Goal: Transaction & Acquisition: Purchase product/service

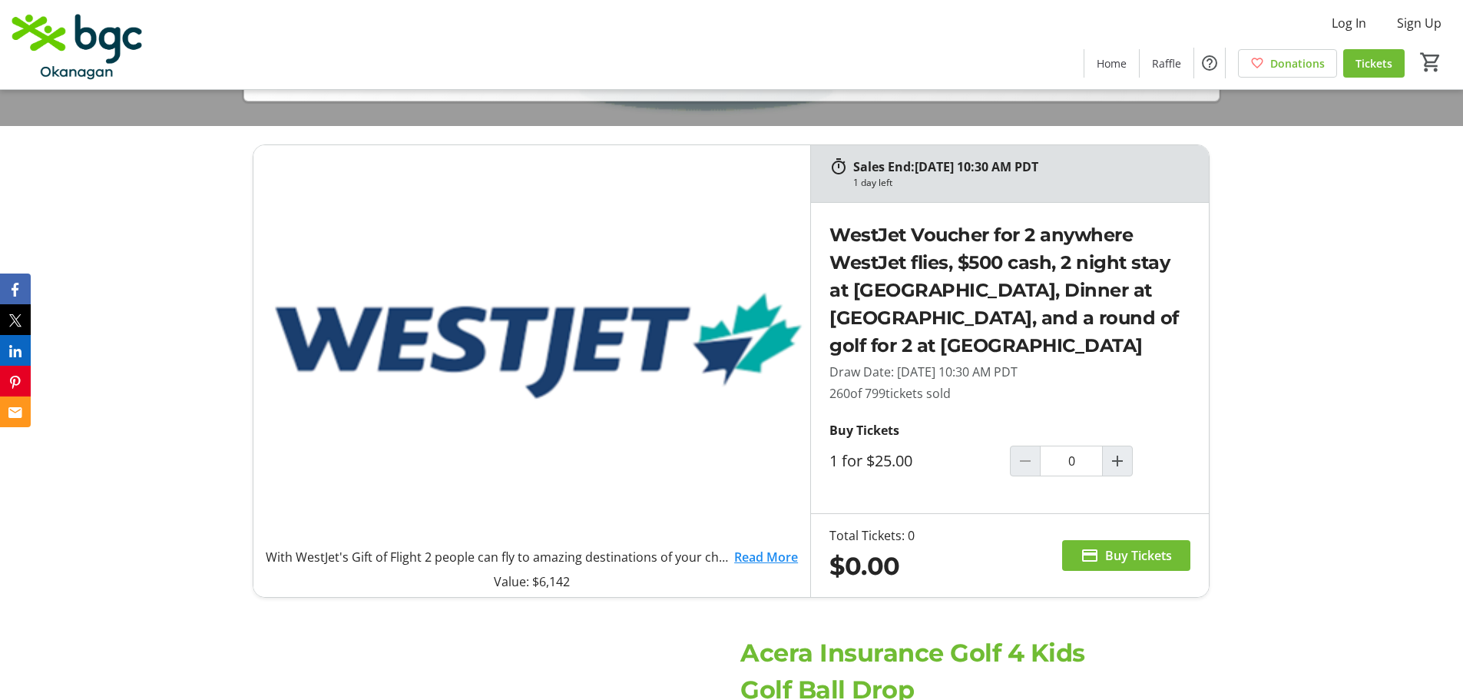
scroll to position [691, 0]
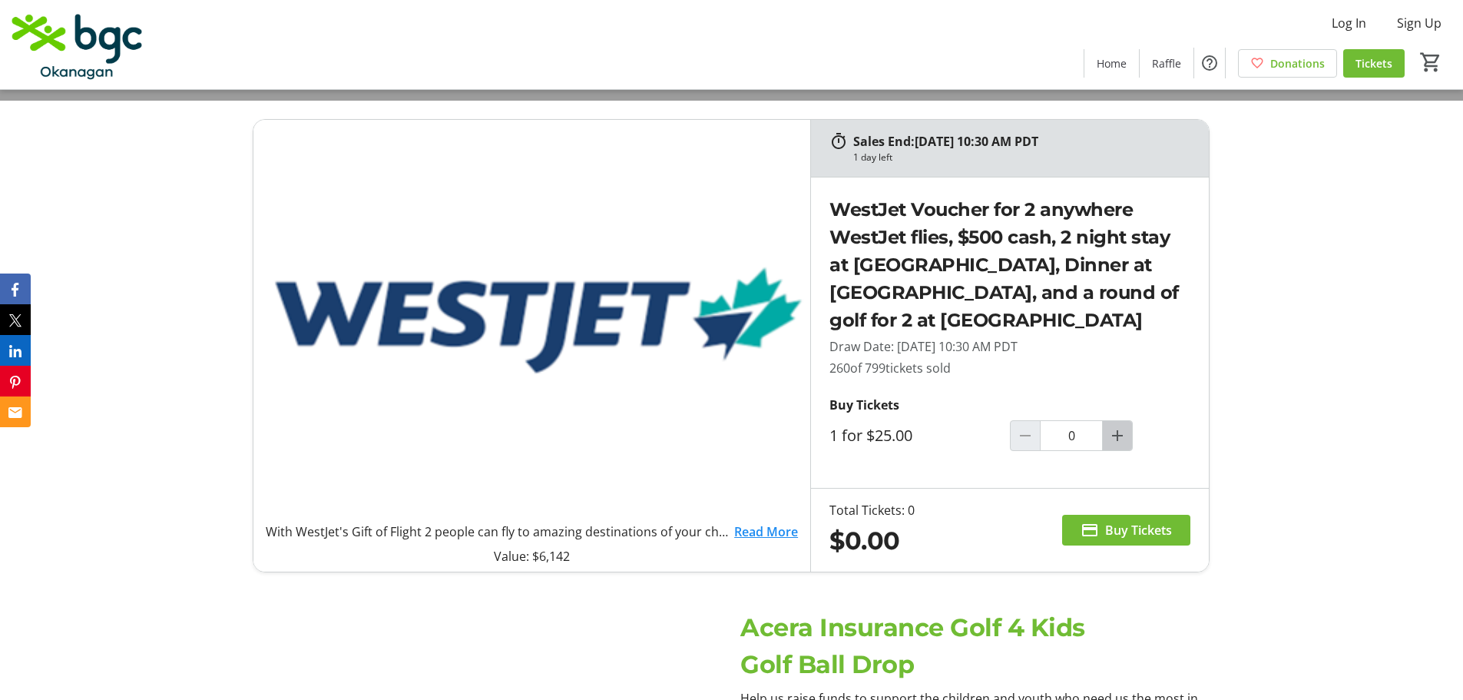
click at [1125, 437] on mat-icon "Increment by one" at bounding box center [1117, 435] width 18 height 18
click at [1115, 436] on mat-icon "Increment by one" at bounding box center [1117, 435] width 18 height 18
click at [1022, 442] on mat-icon "Decrement by one" at bounding box center [1025, 435] width 18 height 18
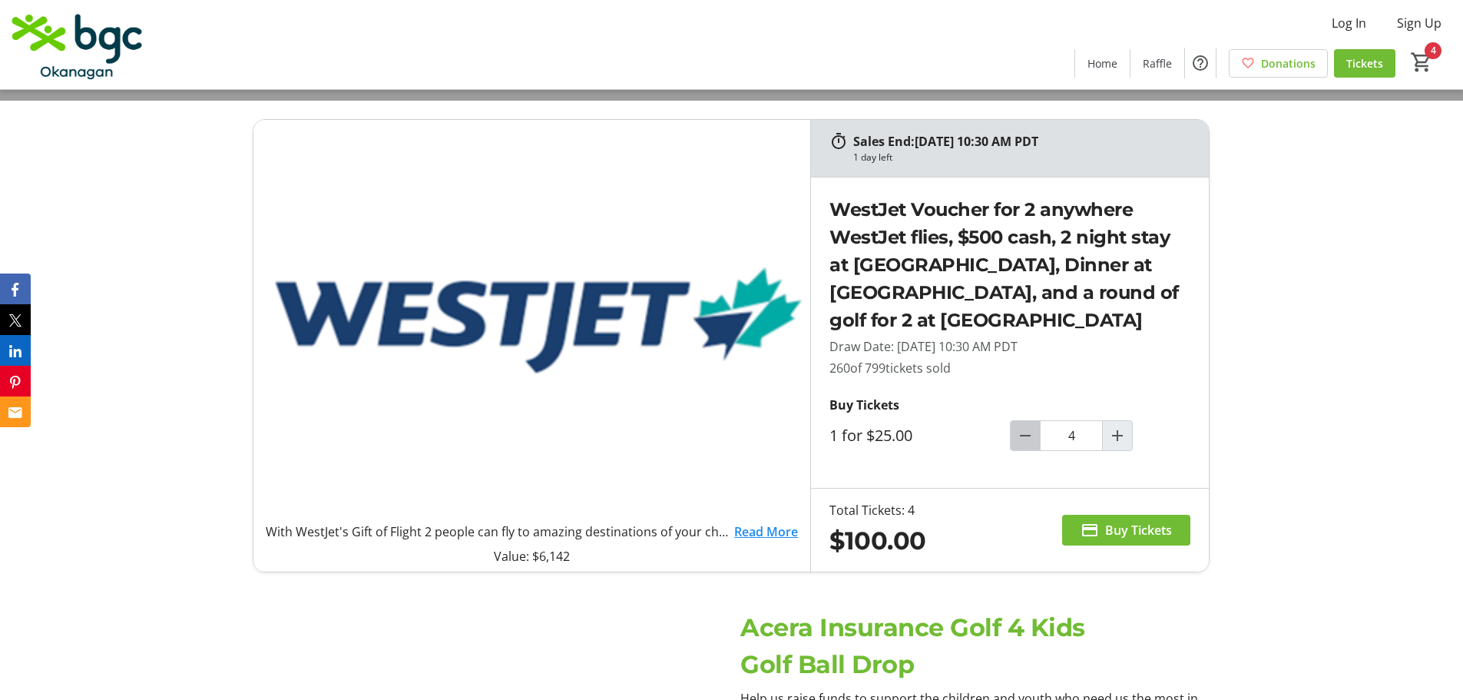
type input "3"
click at [1123, 532] on span "Buy Tickets" at bounding box center [1138, 530] width 67 height 18
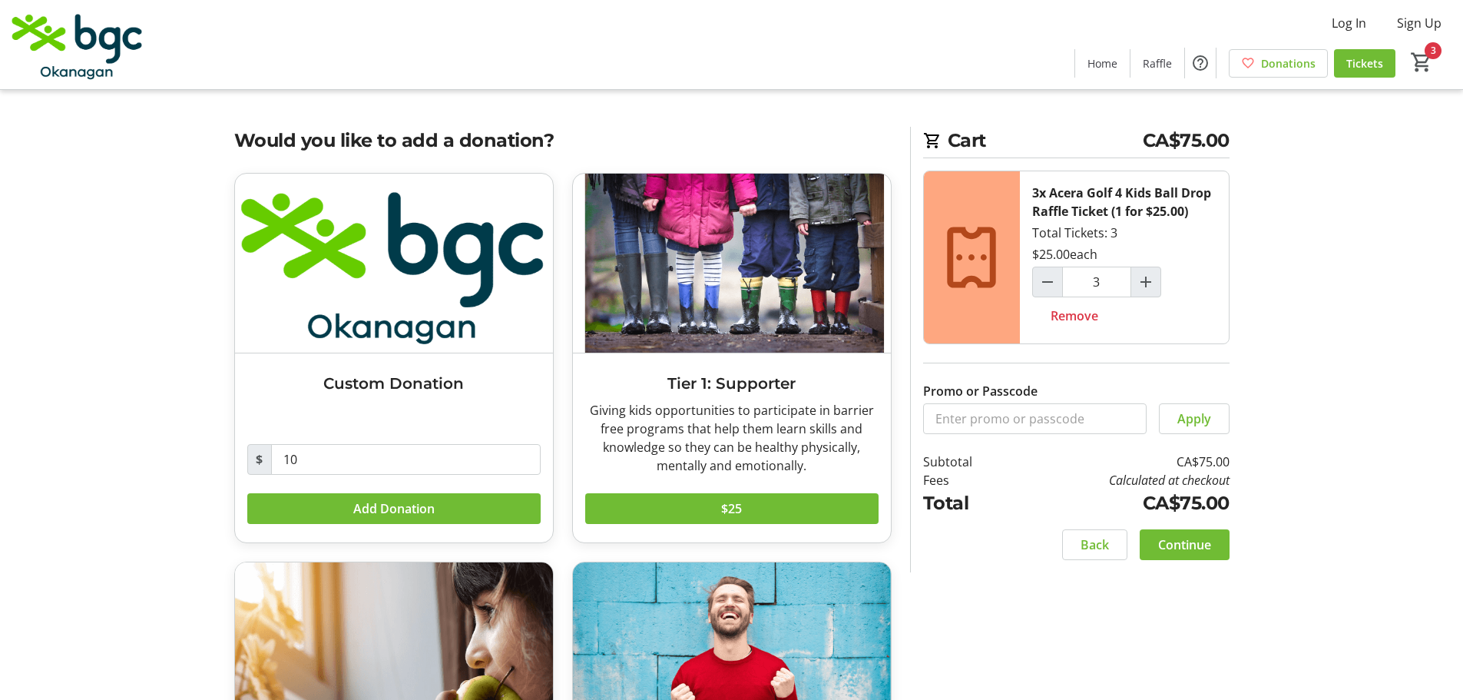
scroll to position [77, 0]
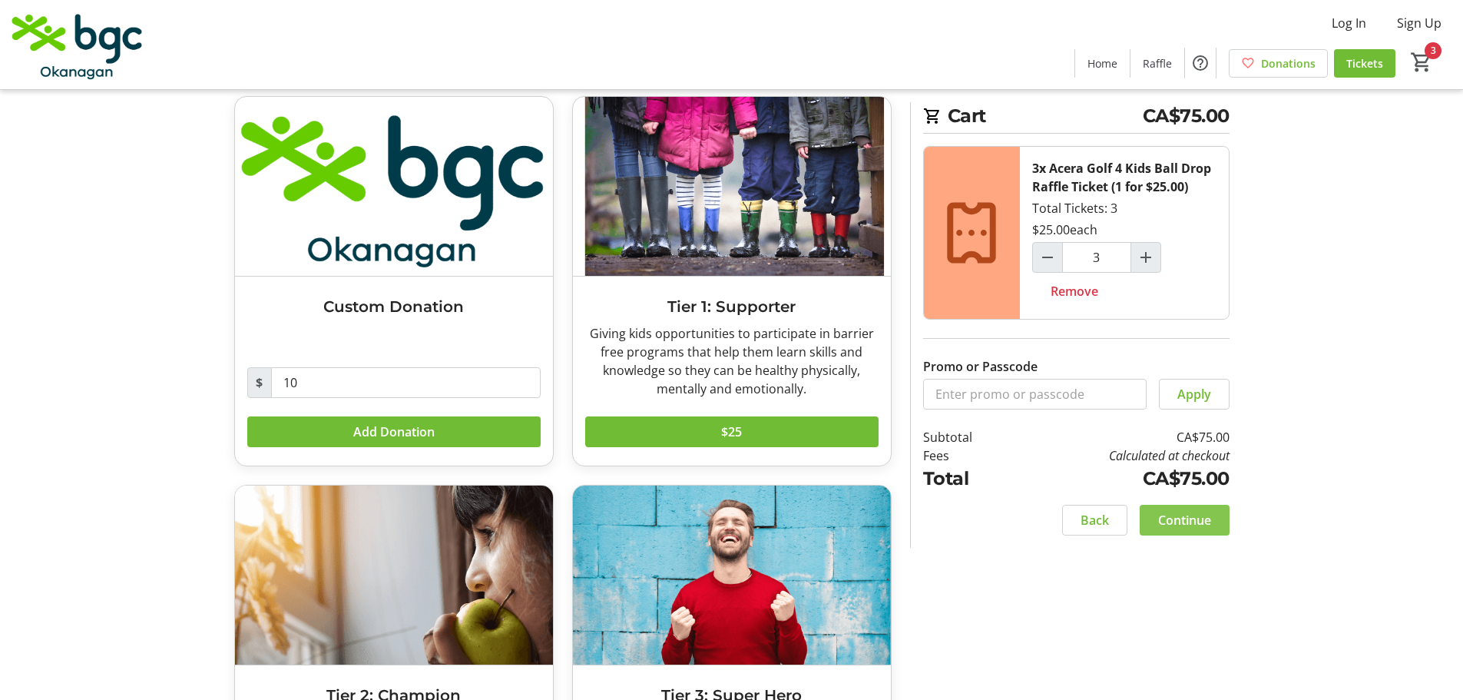
click at [1195, 515] on span "Continue" at bounding box center [1184, 520] width 53 height 18
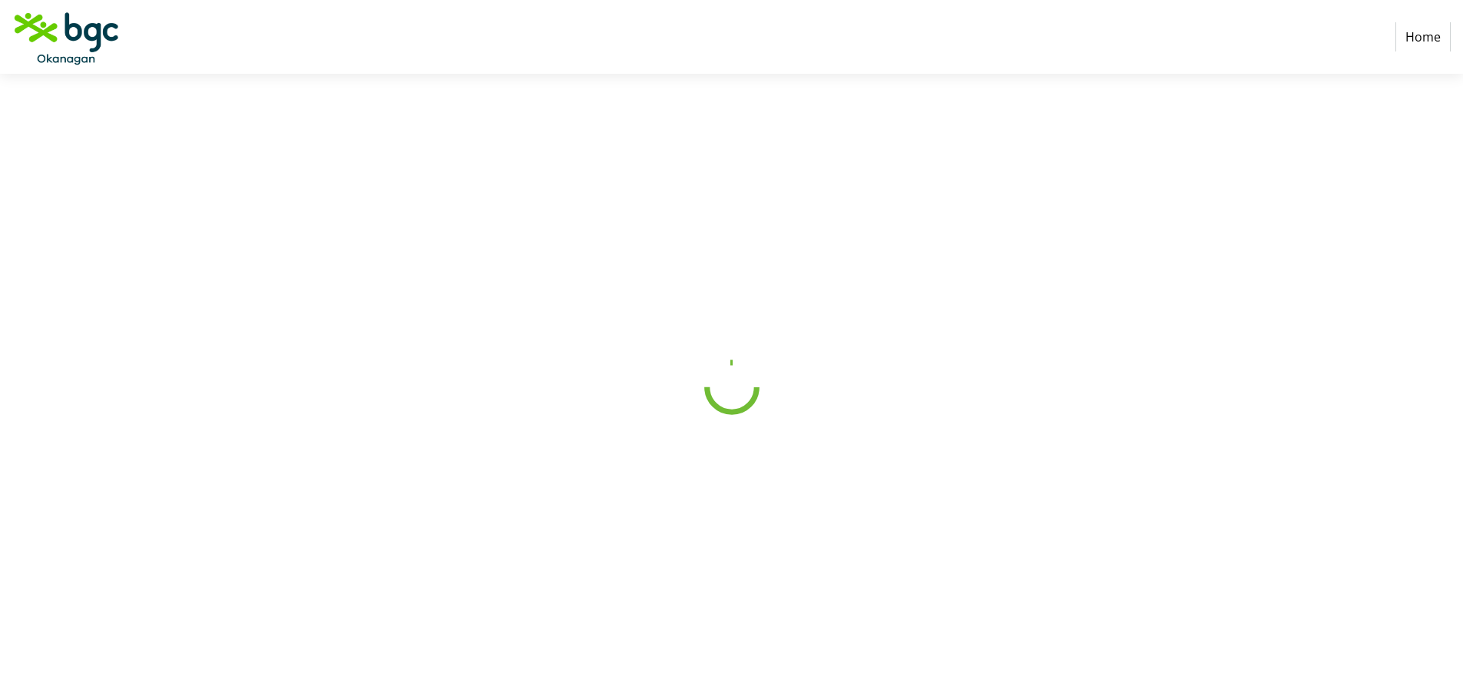
select select "CA"
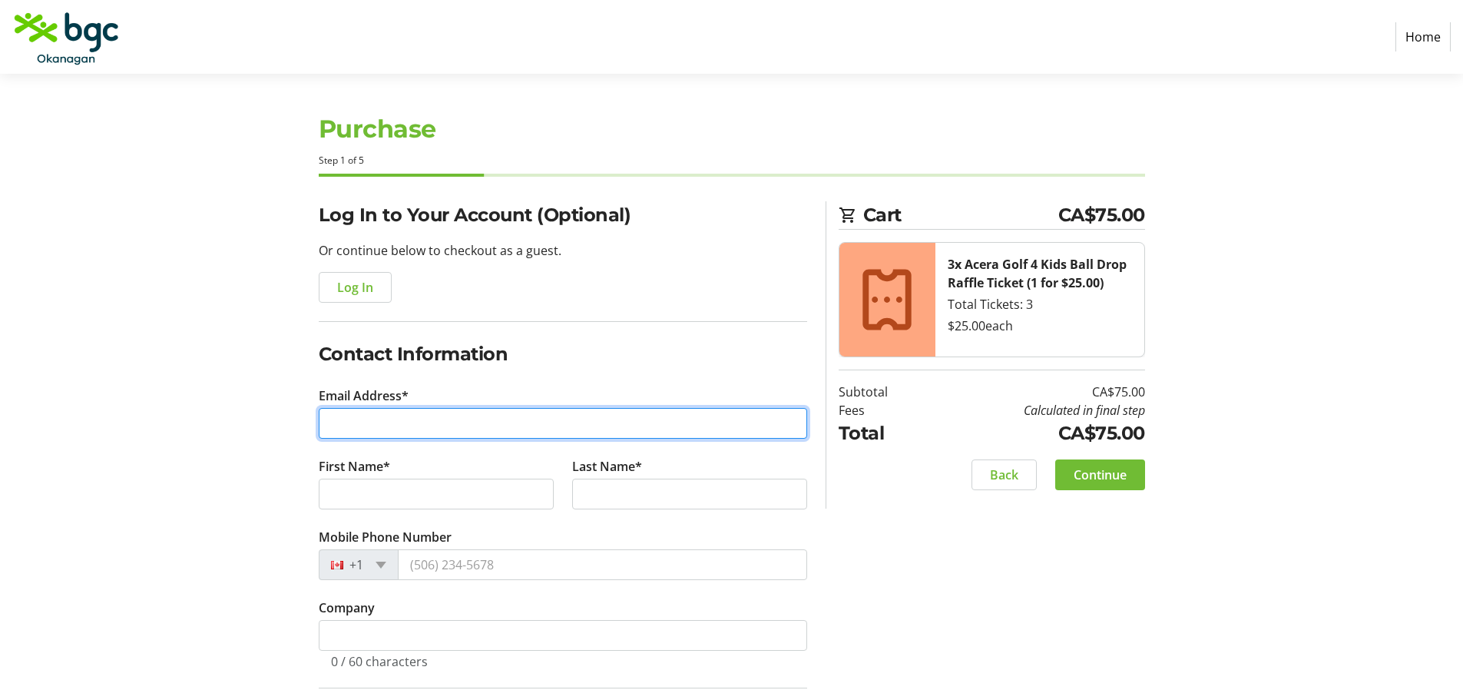
click at [354, 422] on input "Email Address*" at bounding box center [563, 423] width 489 height 31
type input "[EMAIL_ADDRESS][DOMAIN_NAME]"
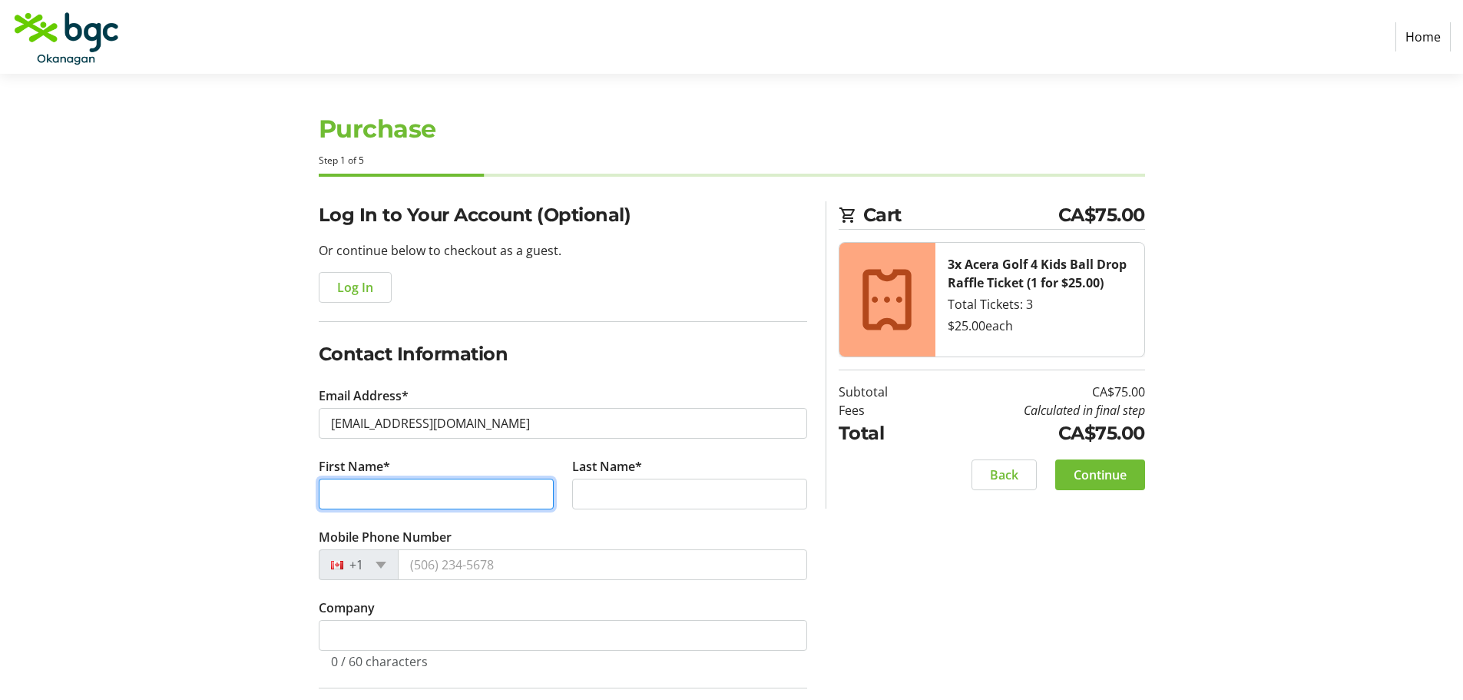
click at [352, 488] on input "First Name*" at bounding box center [436, 494] width 235 height 31
type input "[PERSON_NAME]"
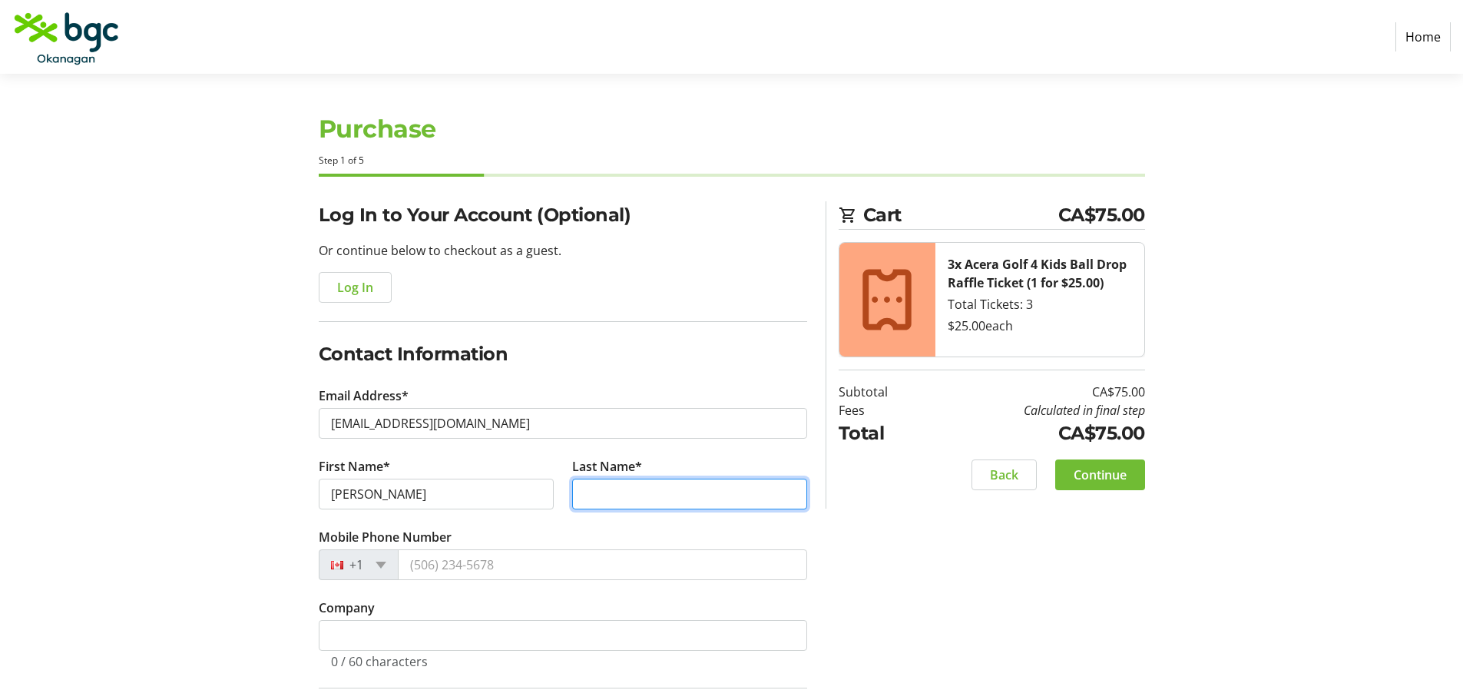
click at [616, 488] on input "Last Name*" at bounding box center [689, 494] width 235 height 31
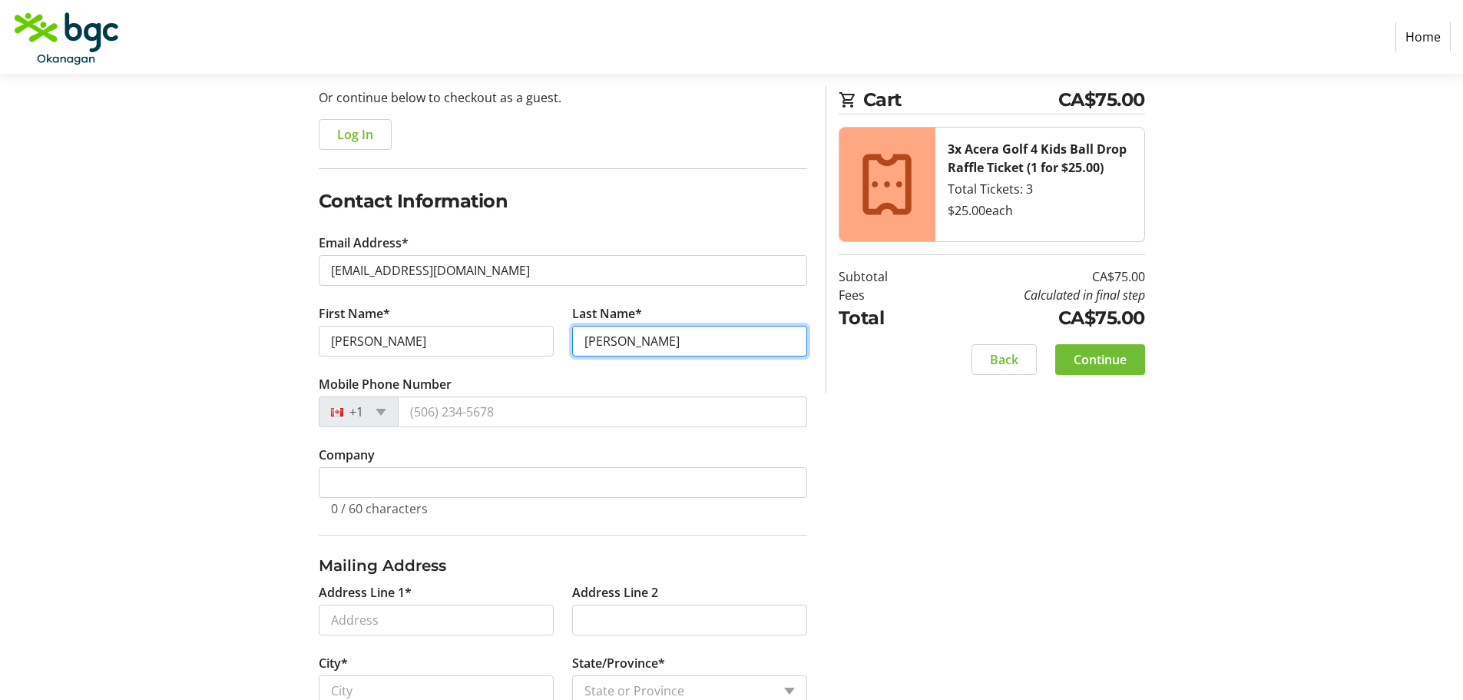
scroll to position [154, 0]
type input "[PERSON_NAME]"
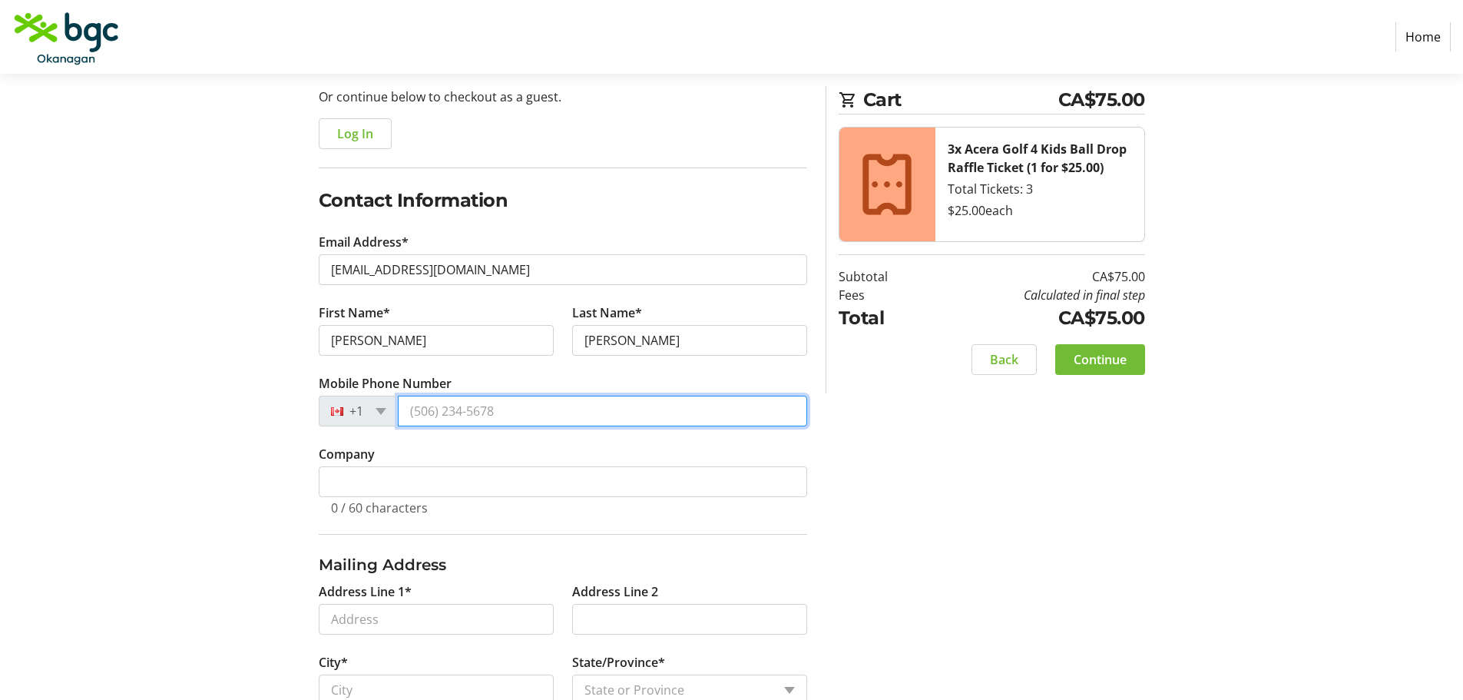
click at [426, 413] on input "Mobile Phone Number" at bounding box center [602, 411] width 409 height 31
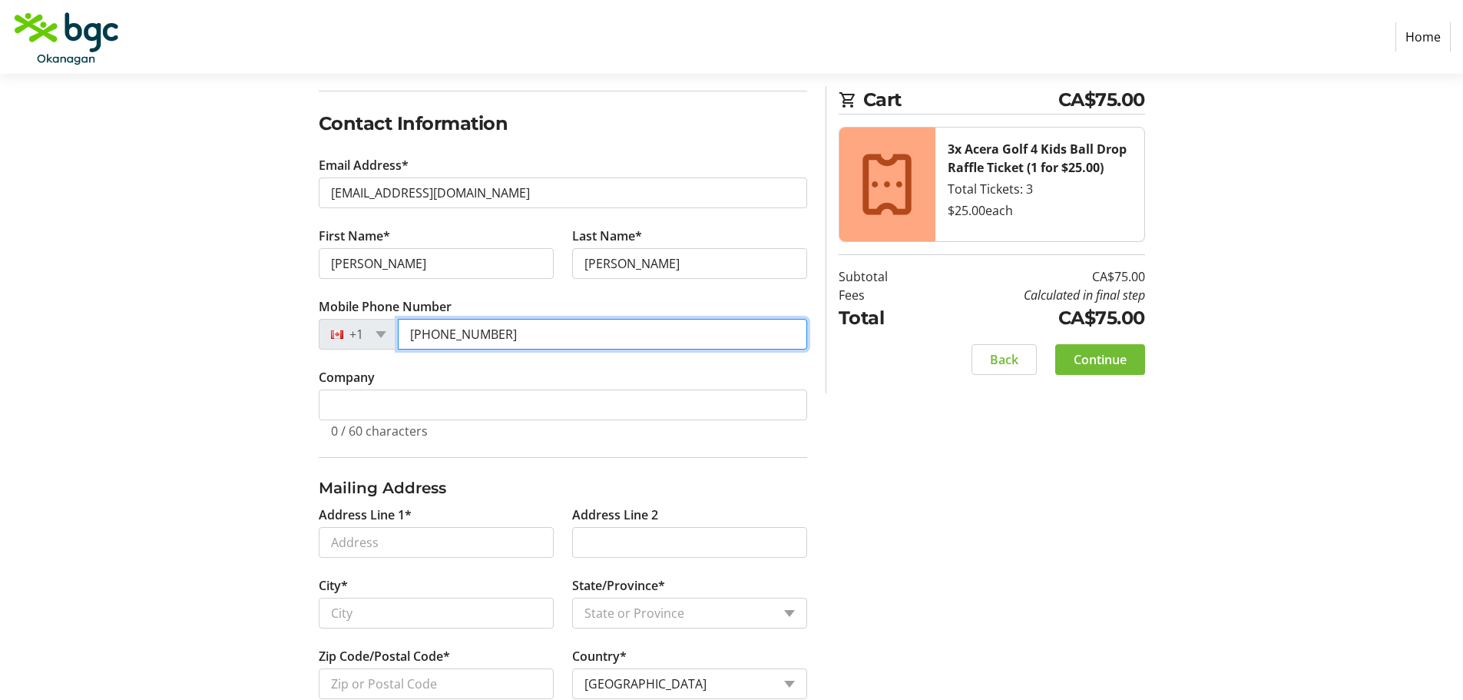
type input "[PHONE_NUMBER]"
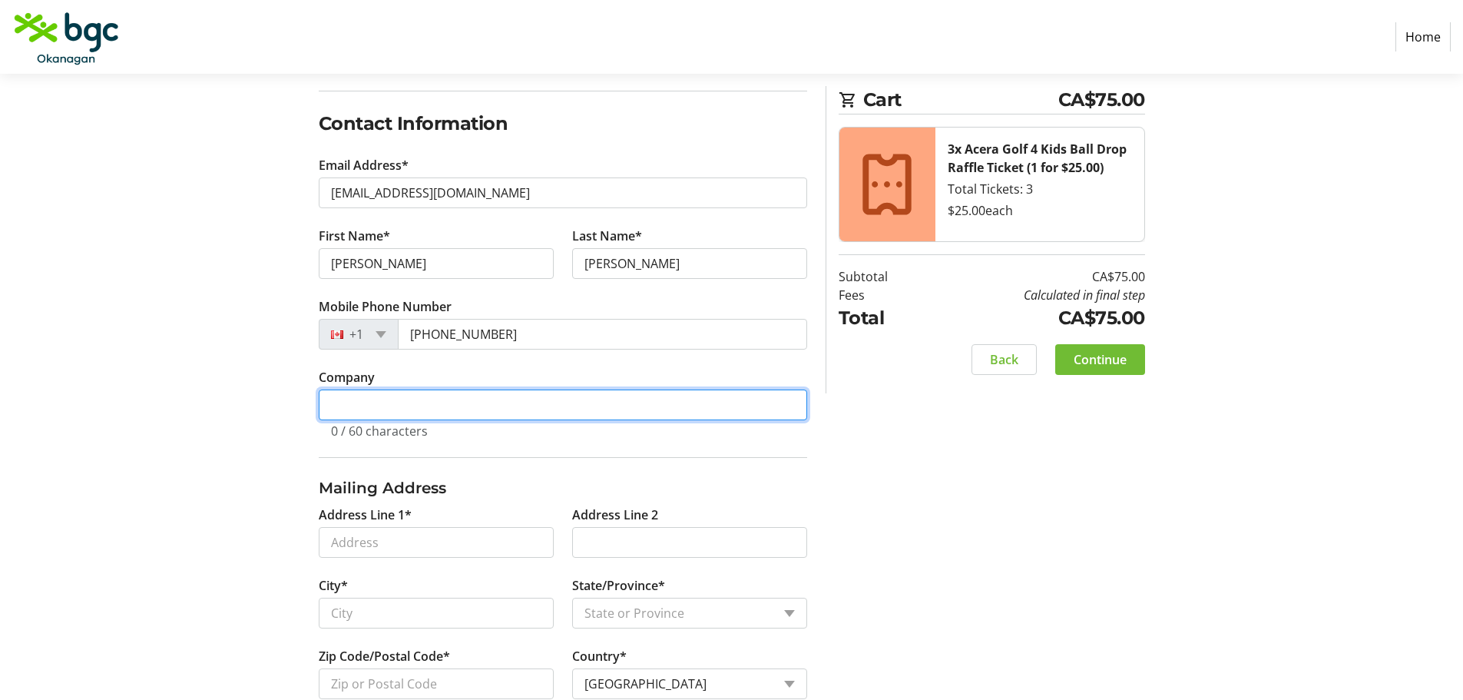
click at [338, 408] on input "Company" at bounding box center [563, 404] width 489 height 31
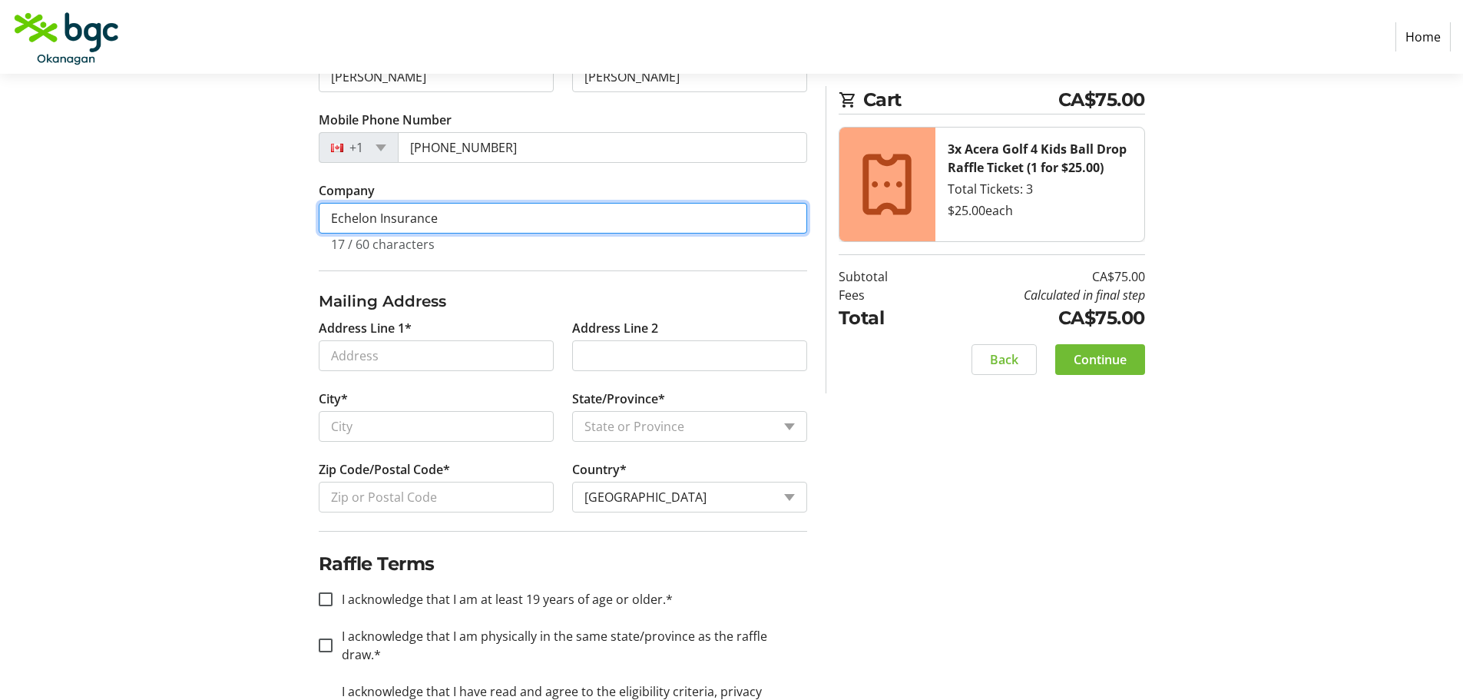
scroll to position [461, 0]
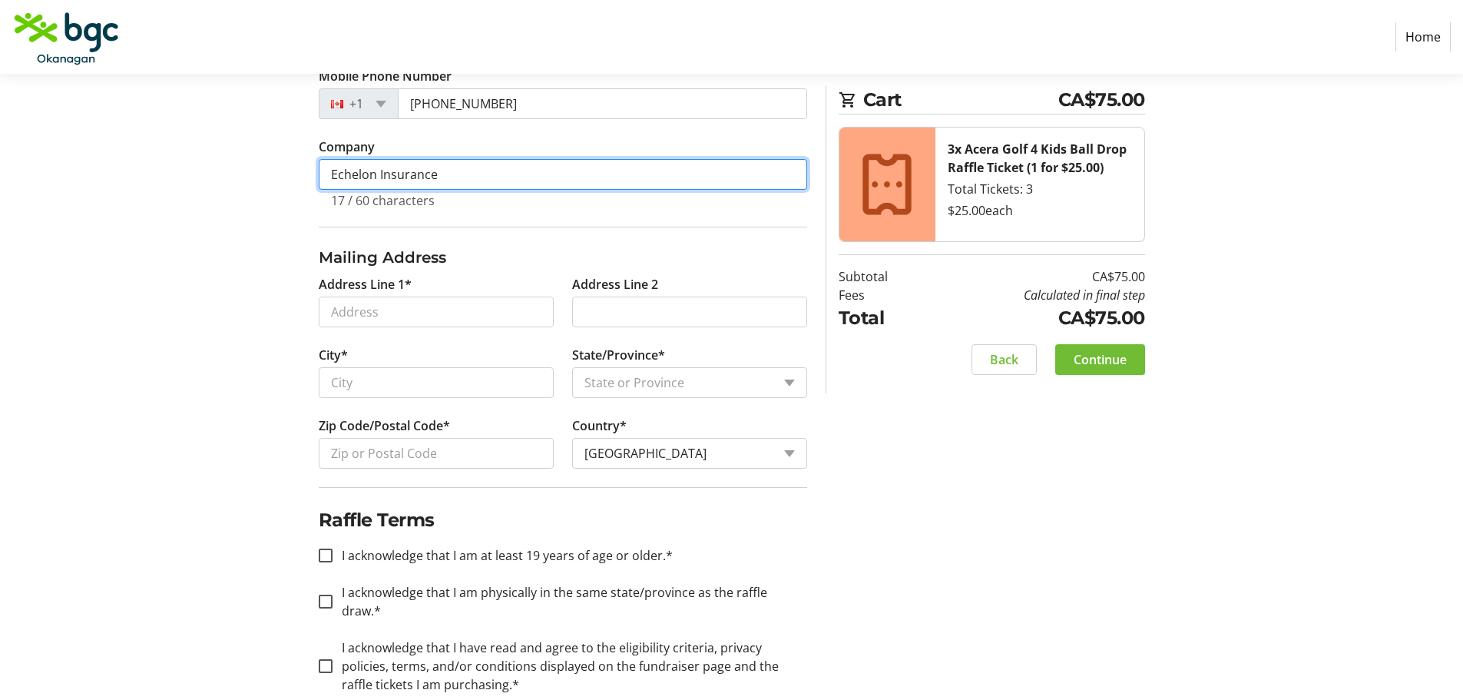
type input "Echelon Insurance"
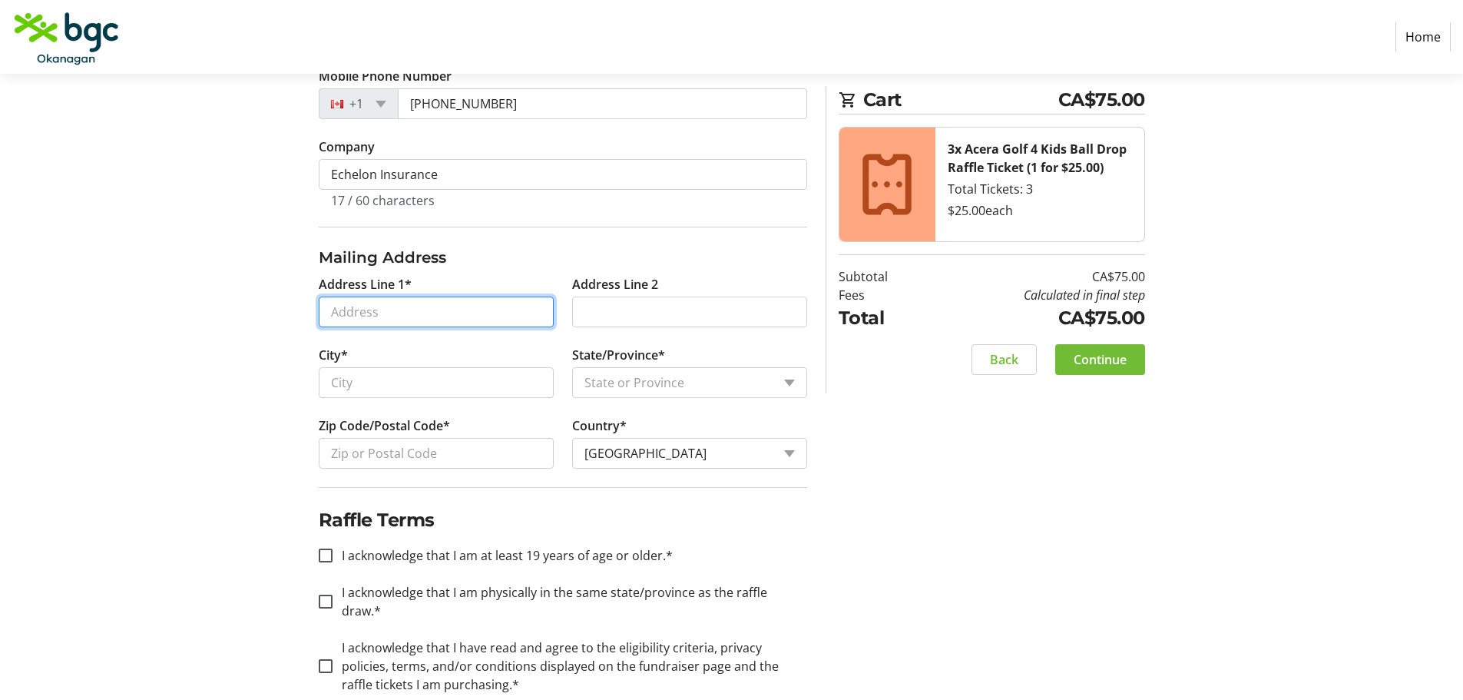
click at [363, 308] on input "Address Line 1*" at bounding box center [436, 311] width 235 height 31
type input "[STREET_ADDRESS]"
type input "Kelowna"
select select "BC"
type input "V1X 7V2"
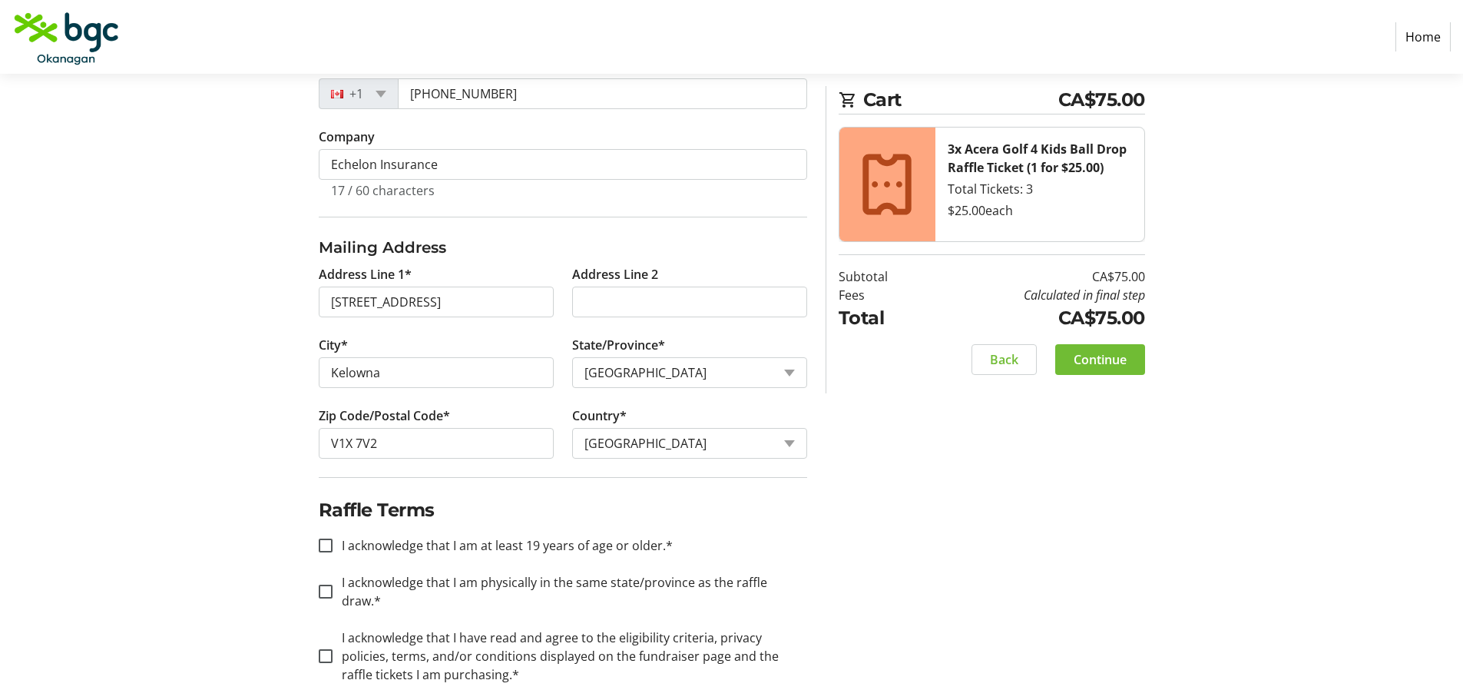
scroll to position [473, 0]
click at [323, 545] on input "I acknowledge that I am at least 19 years of age or older.*" at bounding box center [326, 543] width 14 height 14
checkbox input "true"
click at [323, 582] on input "I acknowledge that I am physically in the same state/province as the raffle dra…" at bounding box center [326, 589] width 14 height 14
checkbox input "true"
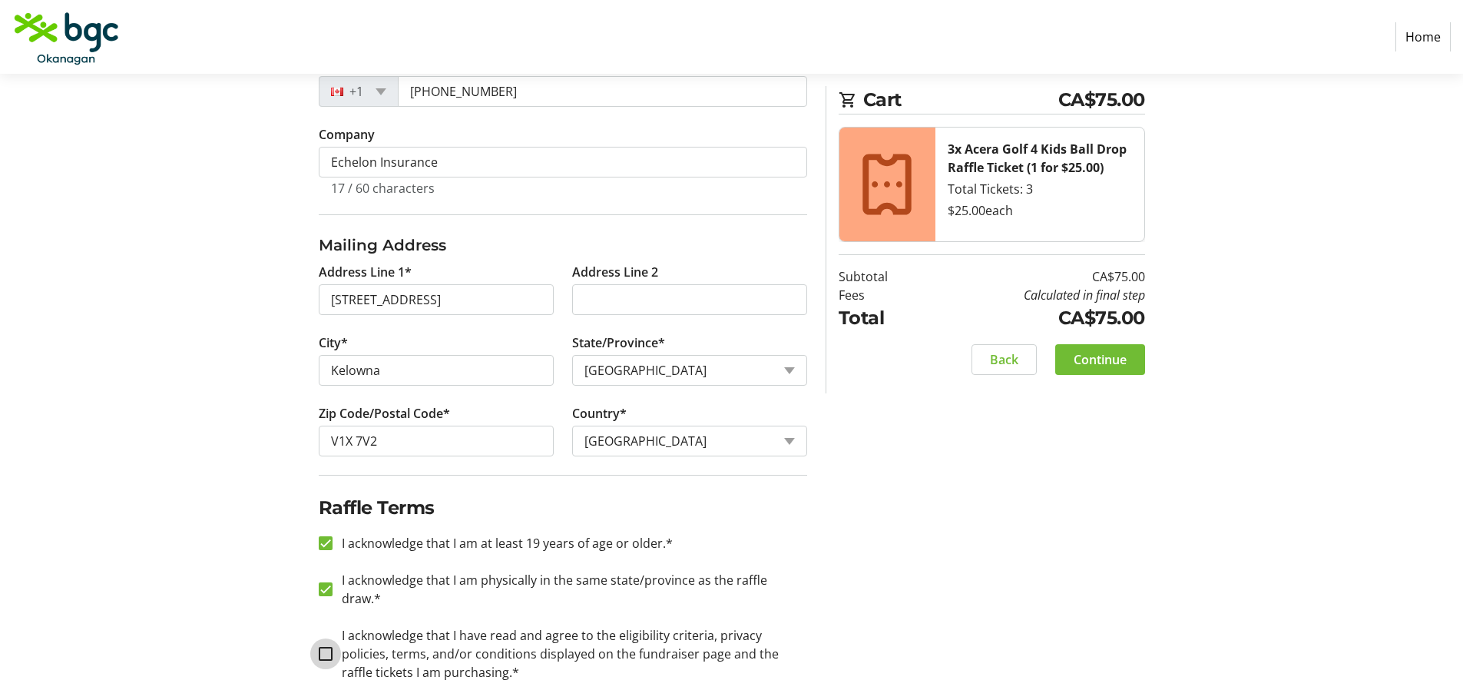
click at [332, 647] on input "I acknowledge that I have read and agree to the eligibility criteria, privacy p…" at bounding box center [326, 654] width 14 height 14
checkbox input "true"
click at [1090, 351] on span "Continue" at bounding box center [1100, 359] width 53 height 18
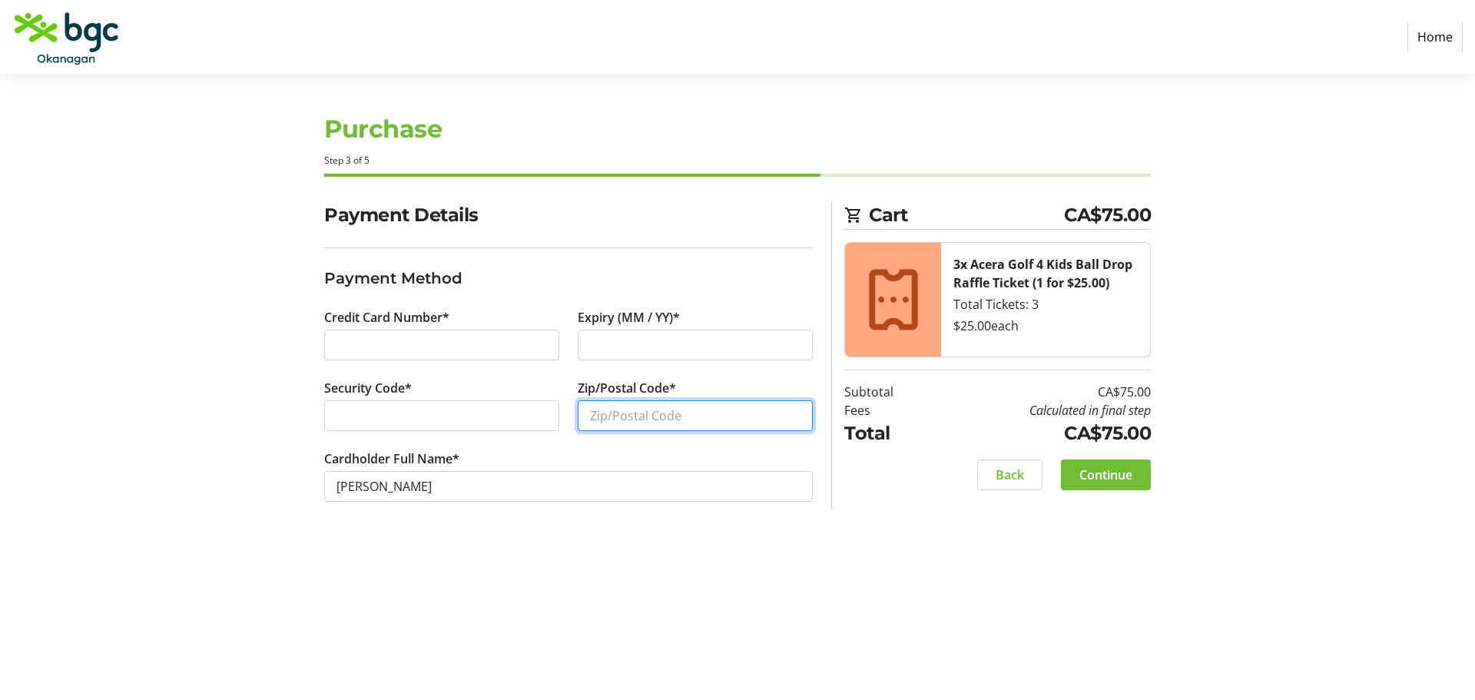
click at [606, 416] on input "Zip/Postal Code*" at bounding box center [695, 415] width 235 height 31
type input "V1X7V2"
click at [740, 534] on section "Payment Details Payment Method Credit Card Number* Expiry (MM / YY)* Security C…" at bounding box center [568, 369] width 489 height 337
click at [1093, 467] on span "Continue" at bounding box center [1105, 474] width 53 height 18
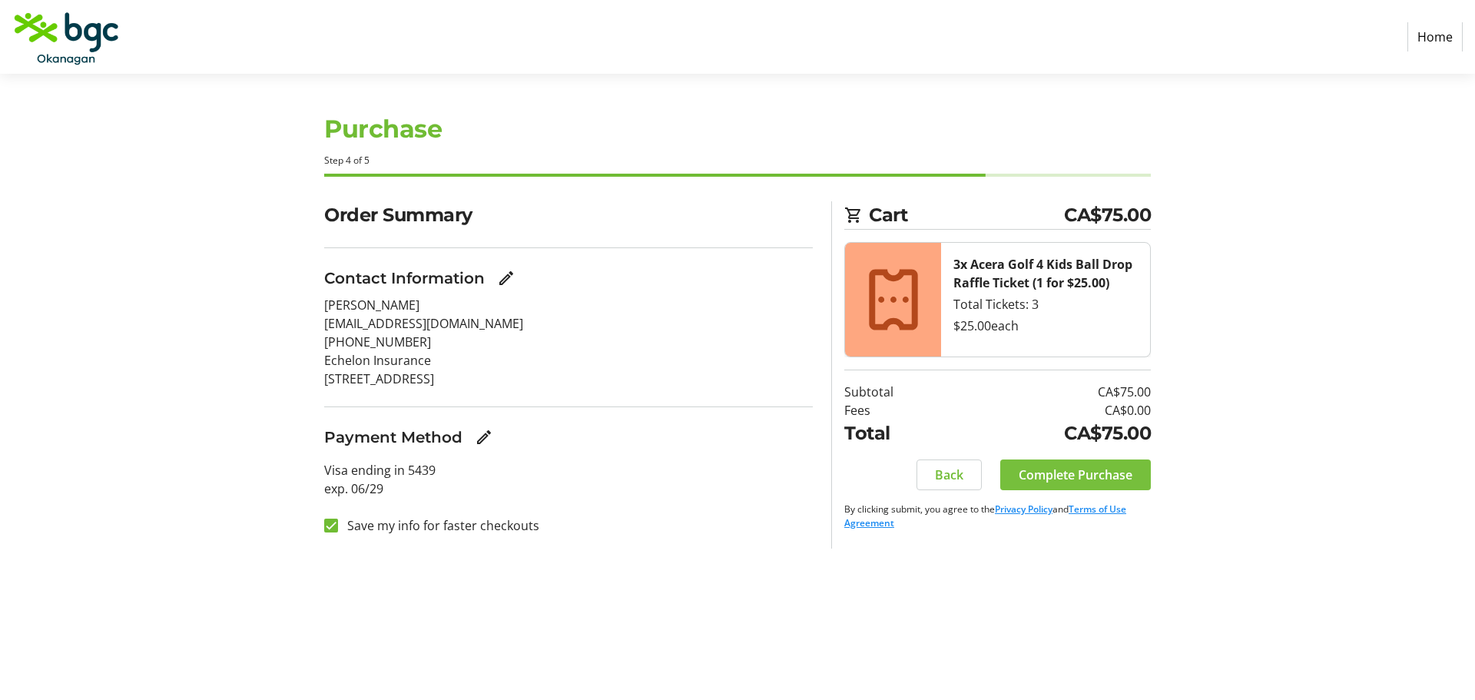
click at [1076, 472] on span "Complete Purchase" at bounding box center [1076, 474] width 114 height 18
